Goal: Task Accomplishment & Management: Manage account settings

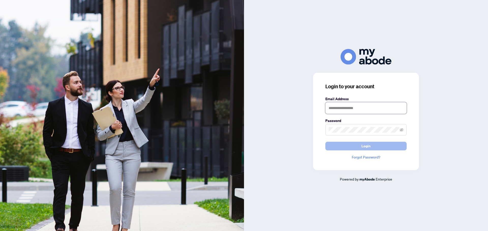
type input "**********"
click at [366, 145] on span "Login" at bounding box center [365, 146] width 9 height 8
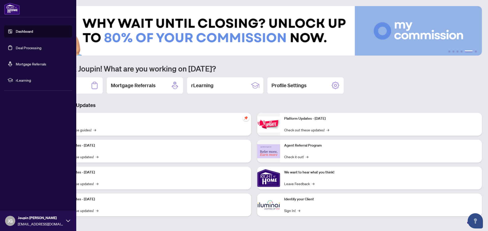
click at [18, 46] on link "Deal Processing" at bounding box center [29, 47] width 26 height 5
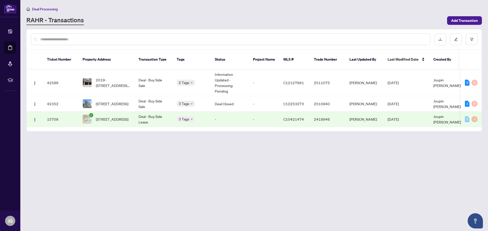
click at [229, 170] on main "Deal Processing [PERSON_NAME] - Transactions Add Transaction Ticket Number Prop…" at bounding box center [253, 115] width 467 height 231
click at [363, 80] on td "[PERSON_NAME]" at bounding box center [364, 83] width 38 height 27
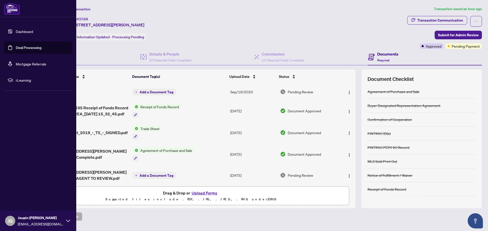
click at [16, 45] on link "Deal Processing" at bounding box center [29, 47] width 26 height 5
